Goal: Task Accomplishment & Management: Manage account settings

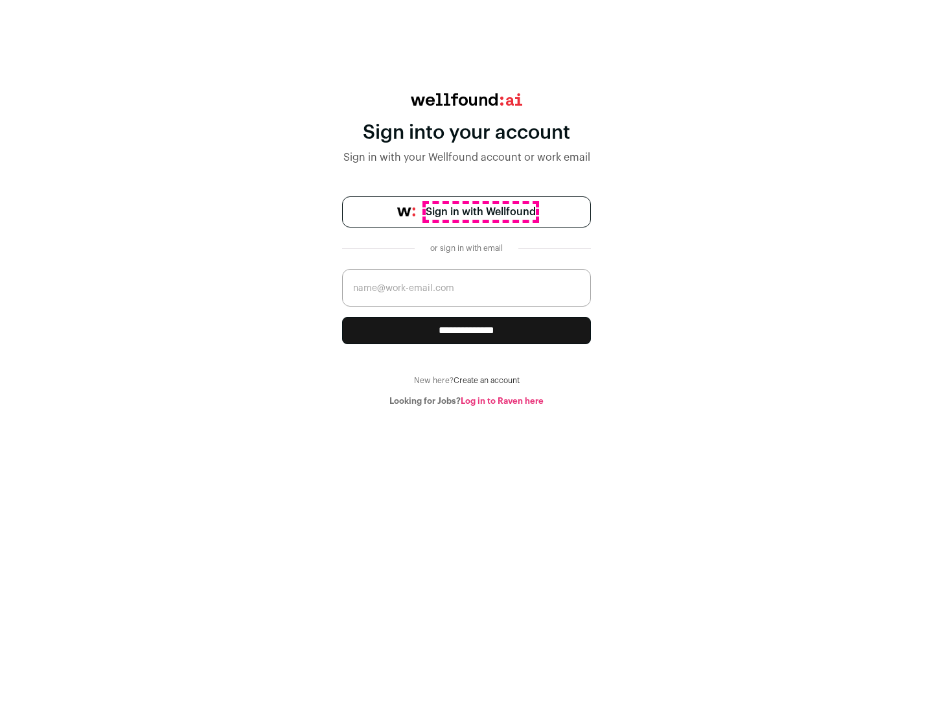
click at [480, 212] on span "Sign in with Wellfound" at bounding box center [481, 212] width 110 height 16
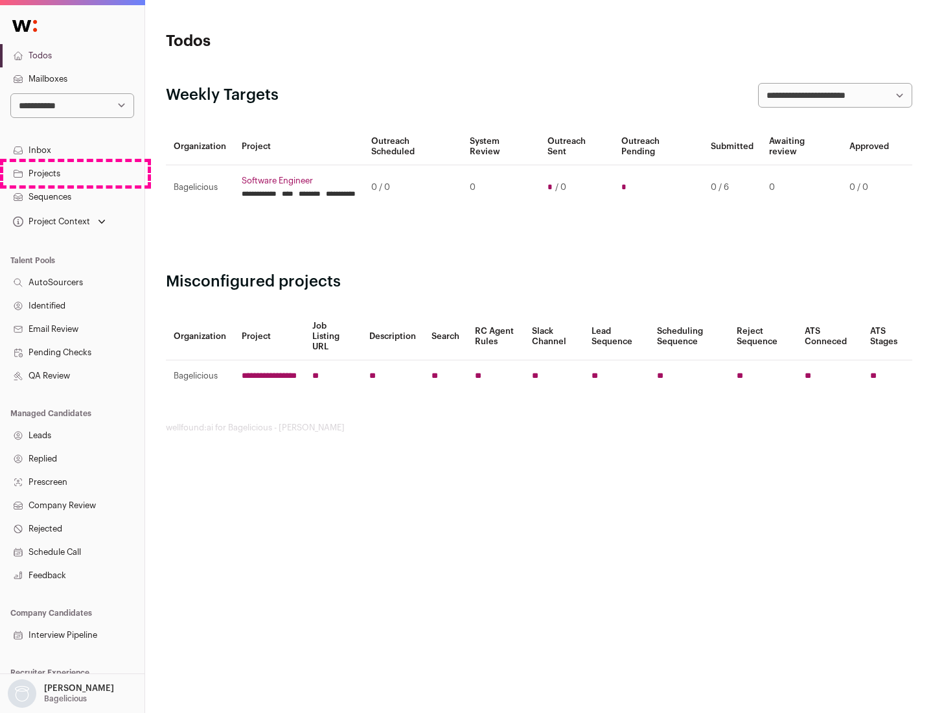
click at [72, 173] on link "Projects" at bounding box center [72, 173] width 145 height 23
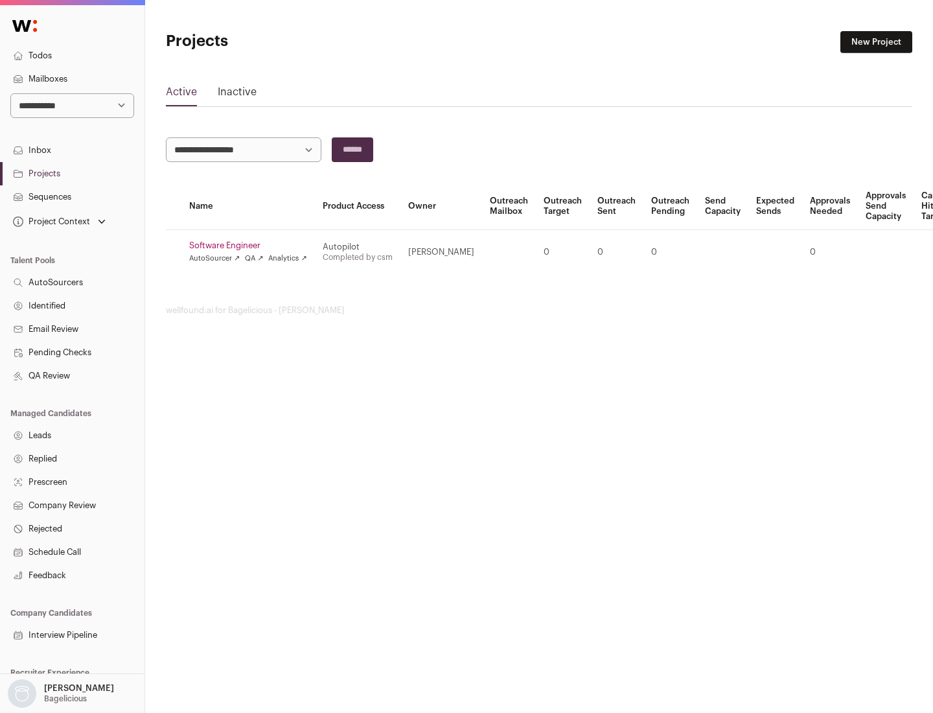
click at [252, 246] on link "Software Engineer" at bounding box center [248, 245] width 118 height 10
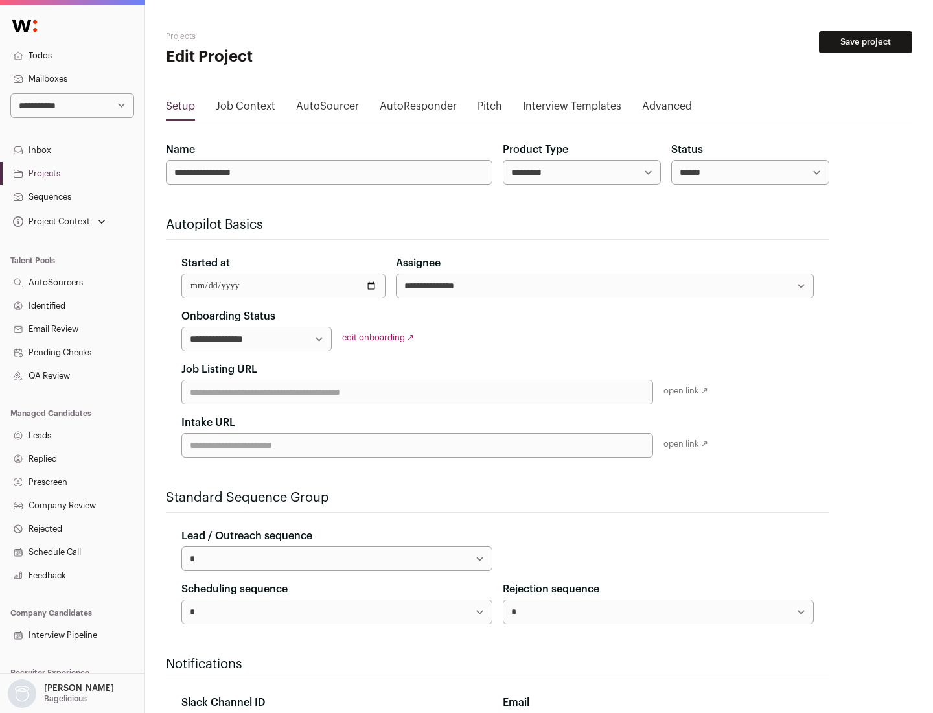
click at [866, 42] on button "Save project" at bounding box center [865, 42] width 93 height 22
